Goal: Communication & Community: Answer question/provide support

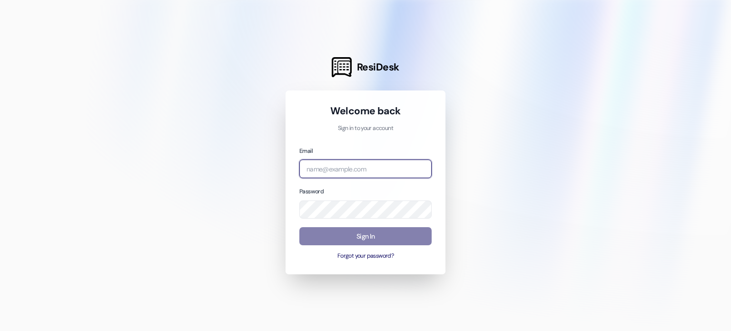
click at [371, 168] on input "email" at bounding box center [365, 168] width 132 height 19
type input "[EMAIL_ADDRESS][DOMAIN_NAME]"
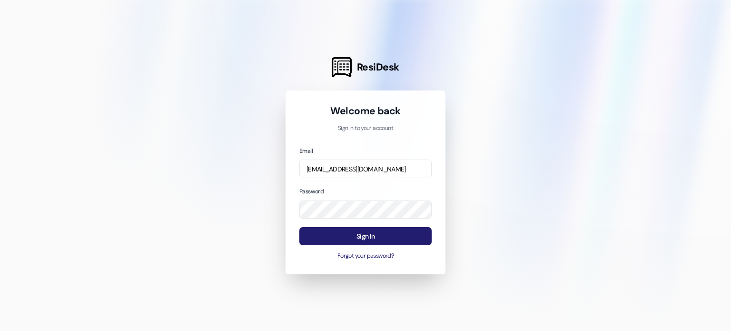
click at [390, 230] on button "Sign In" at bounding box center [365, 236] width 132 height 19
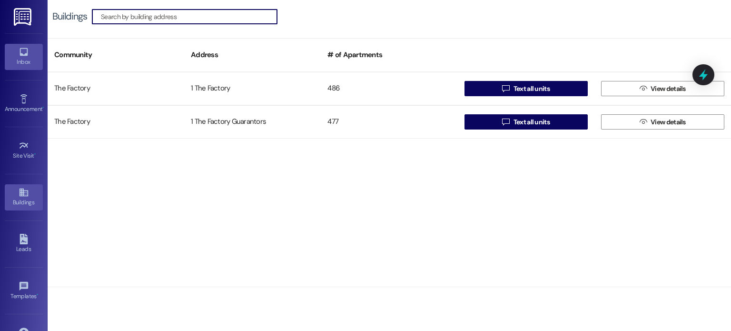
click at [31, 57] on div "Inbox" at bounding box center [24, 62] width 48 height 10
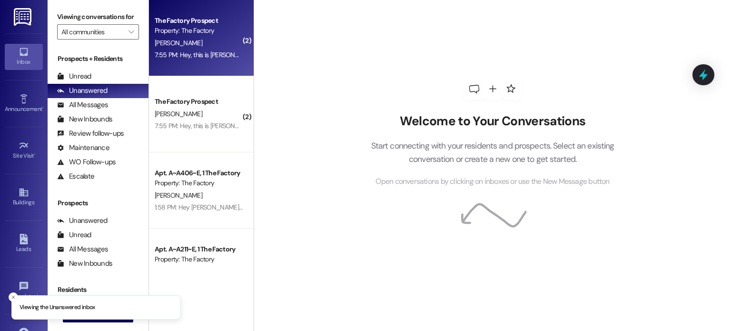
click at [205, 62] on div "The Factory Prospect Property: The Factory [PERSON_NAME] 7:55 PM: Hey, this is …" at bounding box center [201, 38] width 105 height 76
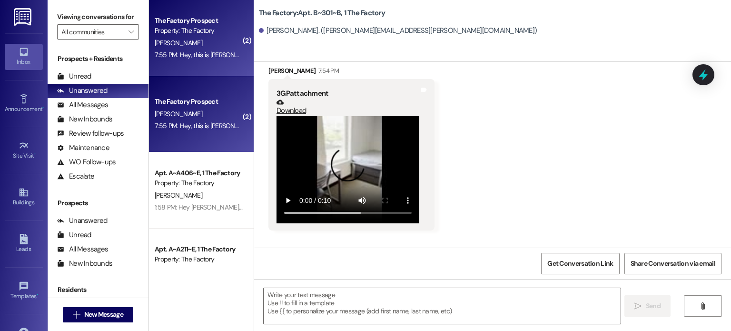
scroll to position [8808, 0]
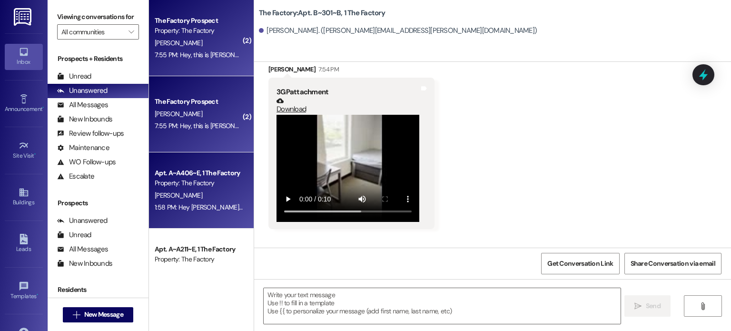
click at [207, 171] on div "Apt. A~A406~E, 1 The Factory" at bounding box center [199, 173] width 88 height 10
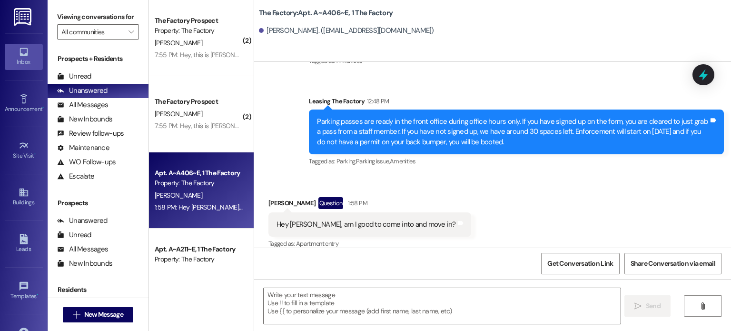
scroll to position [1036, 0]
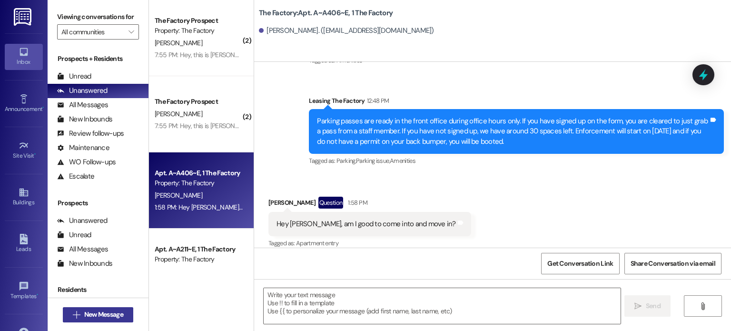
click at [84, 321] on button " New Message" at bounding box center [98, 314] width 70 height 15
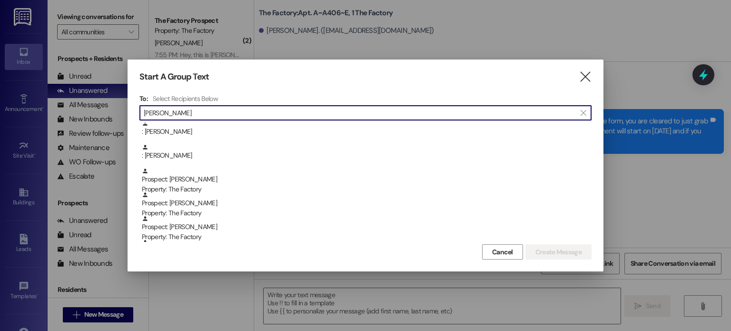
scroll to position [445, 0]
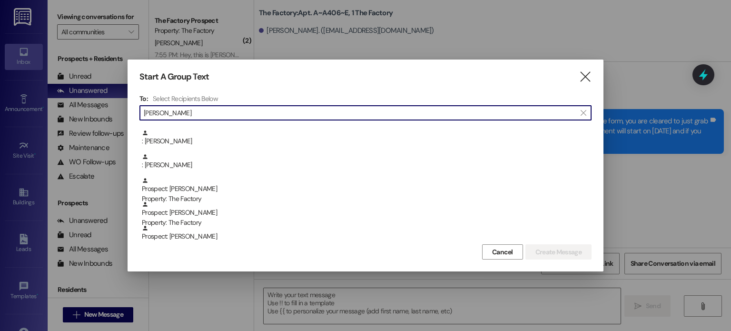
type input "[PERSON_NAME]"
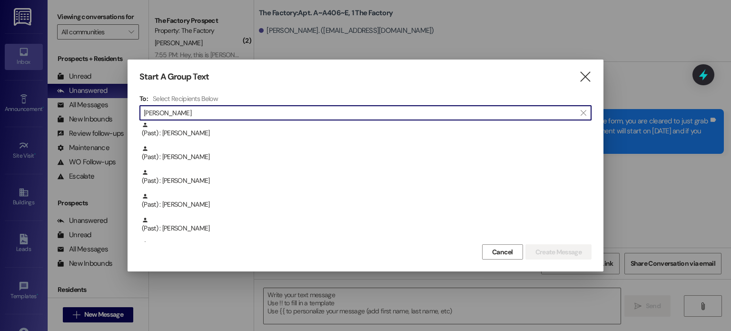
scroll to position [1447, 0]
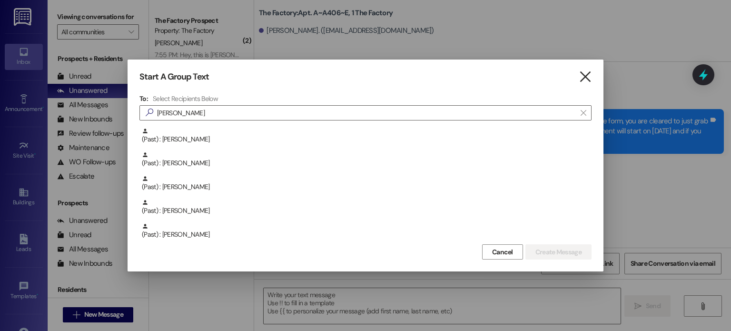
click at [589, 76] on icon "" at bounding box center [585, 77] width 13 height 10
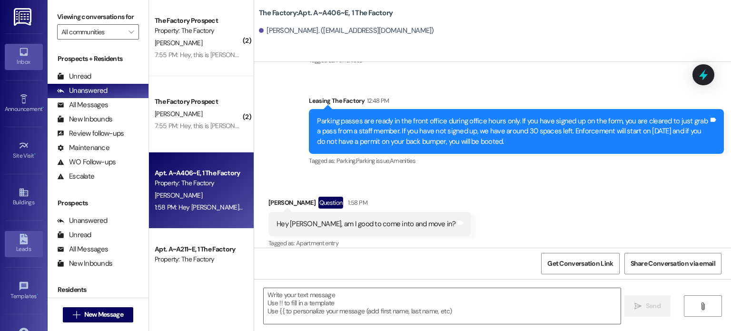
click at [13, 245] on div "Leads" at bounding box center [24, 249] width 48 height 10
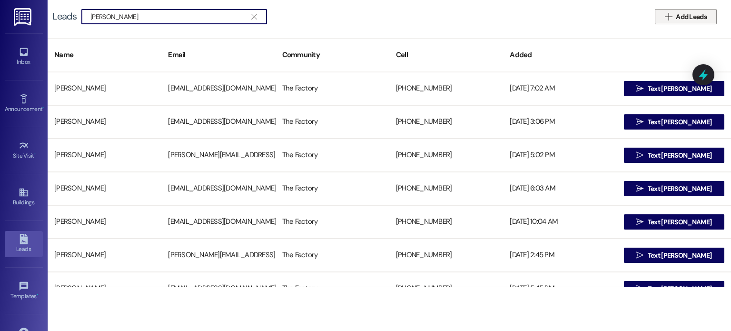
type input "[PERSON_NAME]"
click at [675, 20] on span "Add Leads" at bounding box center [691, 17] width 35 height 10
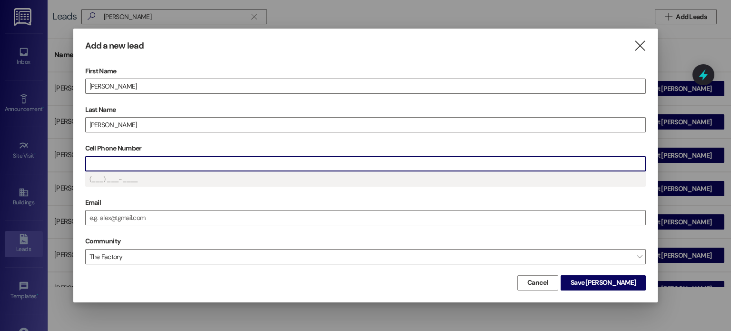
click at [326, 165] on input "Cell Phone Number" at bounding box center [366, 164] width 560 height 14
click at [315, 211] on input "Email" at bounding box center [366, 217] width 560 height 14
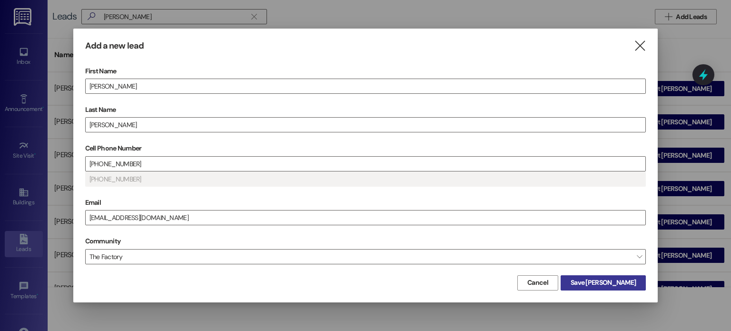
click at [632, 277] on span "Save [PERSON_NAME]" at bounding box center [603, 282] width 65 height 10
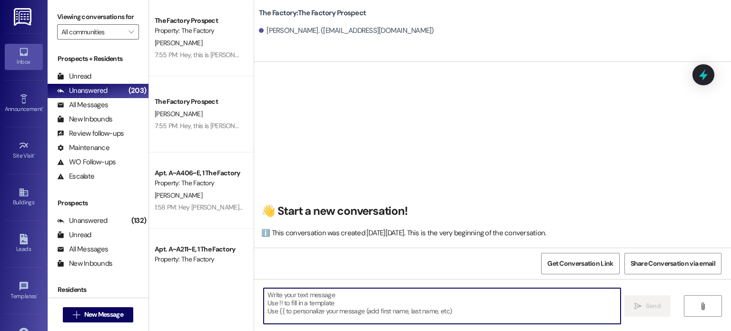
click at [538, 313] on textarea at bounding box center [442, 306] width 356 height 36
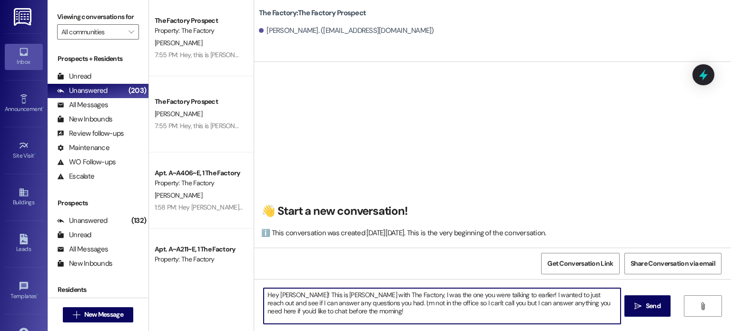
click at [329, 296] on textarea "Hey [PERSON_NAME]! This is [PERSON_NAME] with The Factory, I was the one you we…" at bounding box center [442, 306] width 356 height 36
click at [330, 303] on textarea "Hey [PERSON_NAME]! This is [PERSON_NAME] with The Factory, I was the one you we…" at bounding box center [442, 306] width 356 height 36
type textarea "Hey [PERSON_NAME]! This is [PERSON_NAME] with The Factory, I was the one you we…"
click at [346, 304] on textarea "Hey [PERSON_NAME]! This is [PERSON_NAME] with The Factory, I was the one you we…" at bounding box center [442, 306] width 356 height 36
drag, startPoint x: 328, startPoint y: 309, endPoint x: 238, endPoint y: 282, distance: 94.4
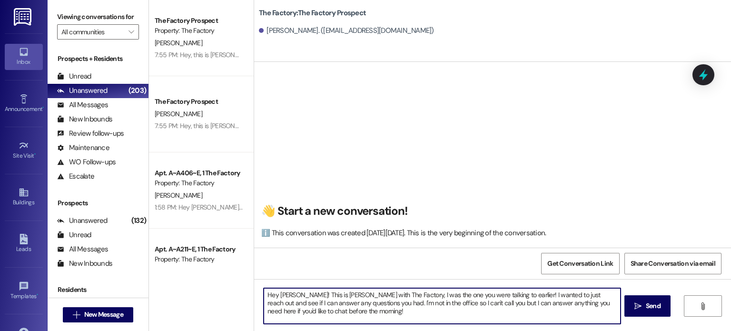
click at [238, 282] on div "The Factory Prospect Property: The Factory [PERSON_NAME] 7:55 PM: Hey, this is …" at bounding box center [440, 165] width 582 height 331
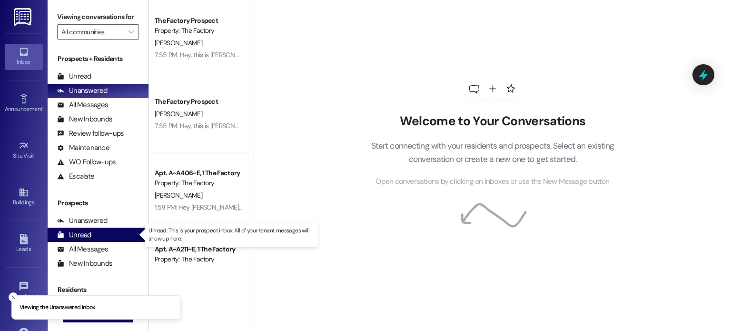
click at [87, 231] on div "Unread" at bounding box center [74, 235] width 34 height 10
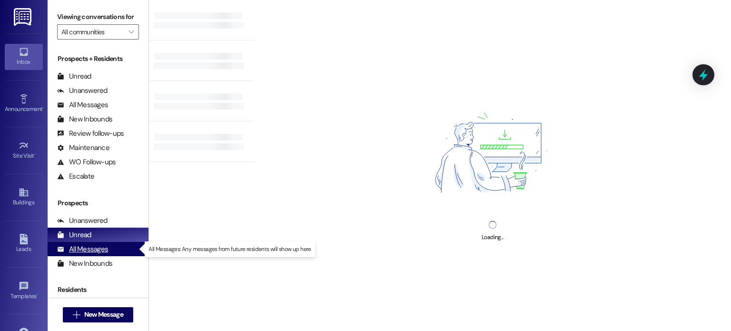
click at [93, 249] on div "All Messages" at bounding box center [82, 249] width 51 height 10
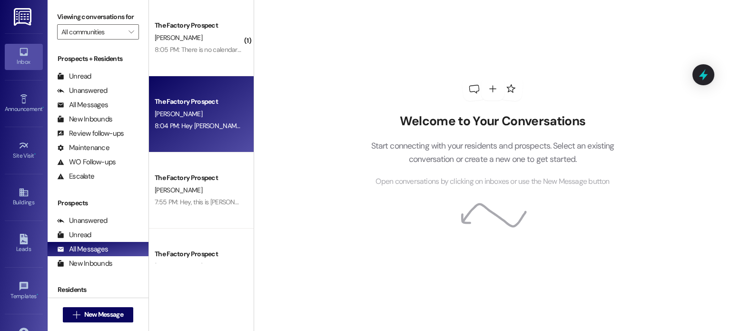
click at [199, 133] on div "The Factory Prospect D. Moulton 8:04 PM: Hey David! This is Abi with The Factor…" at bounding box center [201, 114] width 105 height 76
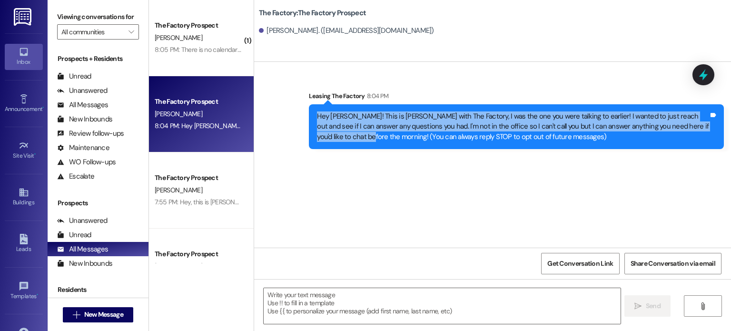
drag, startPoint x: 339, startPoint y: 137, endPoint x: 308, endPoint y: 114, distance: 38.5
click at [309, 114] on div "Hey David! This is Abi with The Factory, I was the one you were talking to earl…" at bounding box center [516, 126] width 415 height 45
copy div "Hey [PERSON_NAME]! This is [PERSON_NAME] with The Factory, I was the one you we…"
